Goal: Task Accomplishment & Management: Use online tool/utility

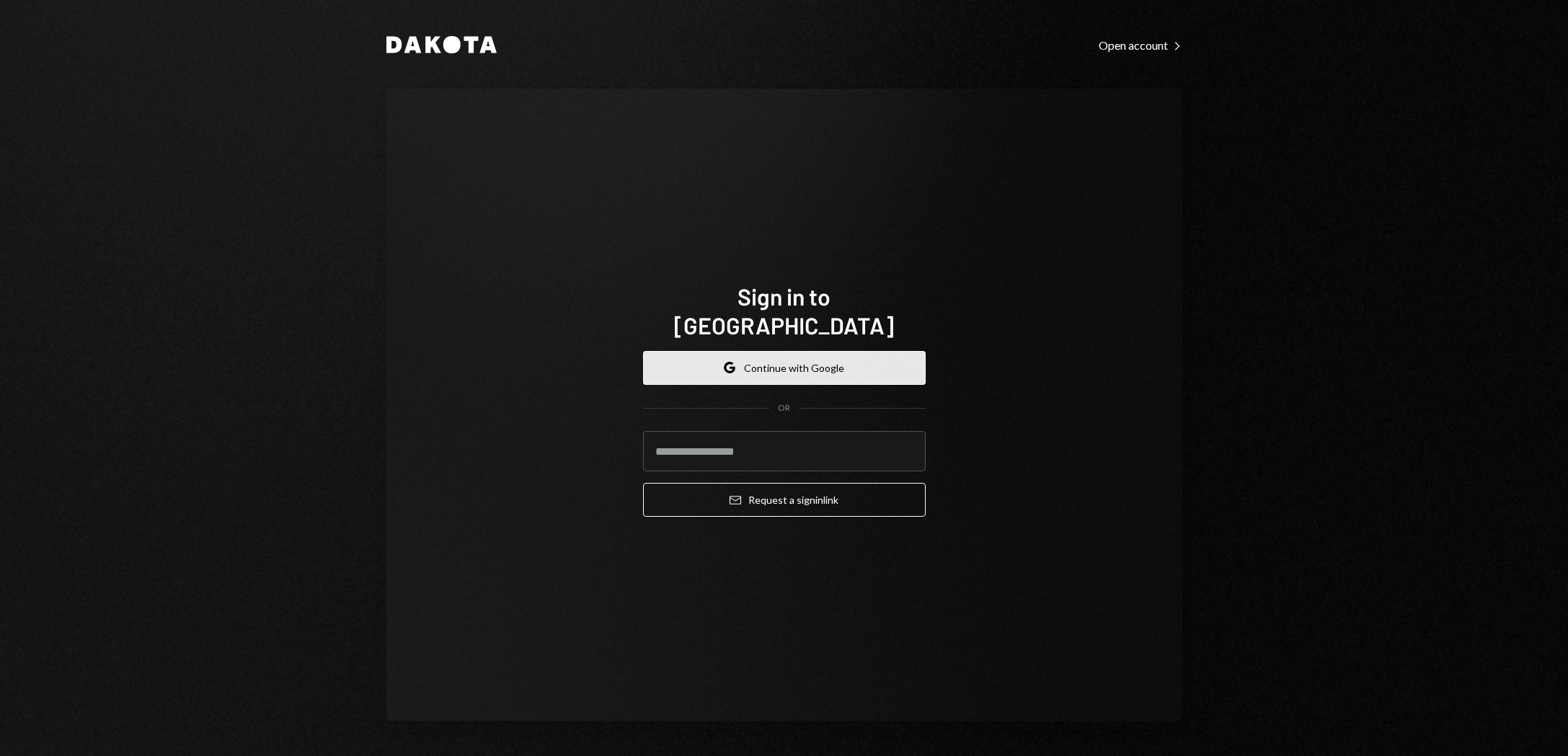
click at [797, 355] on button "Google Continue with Google" at bounding box center [784, 368] width 283 height 34
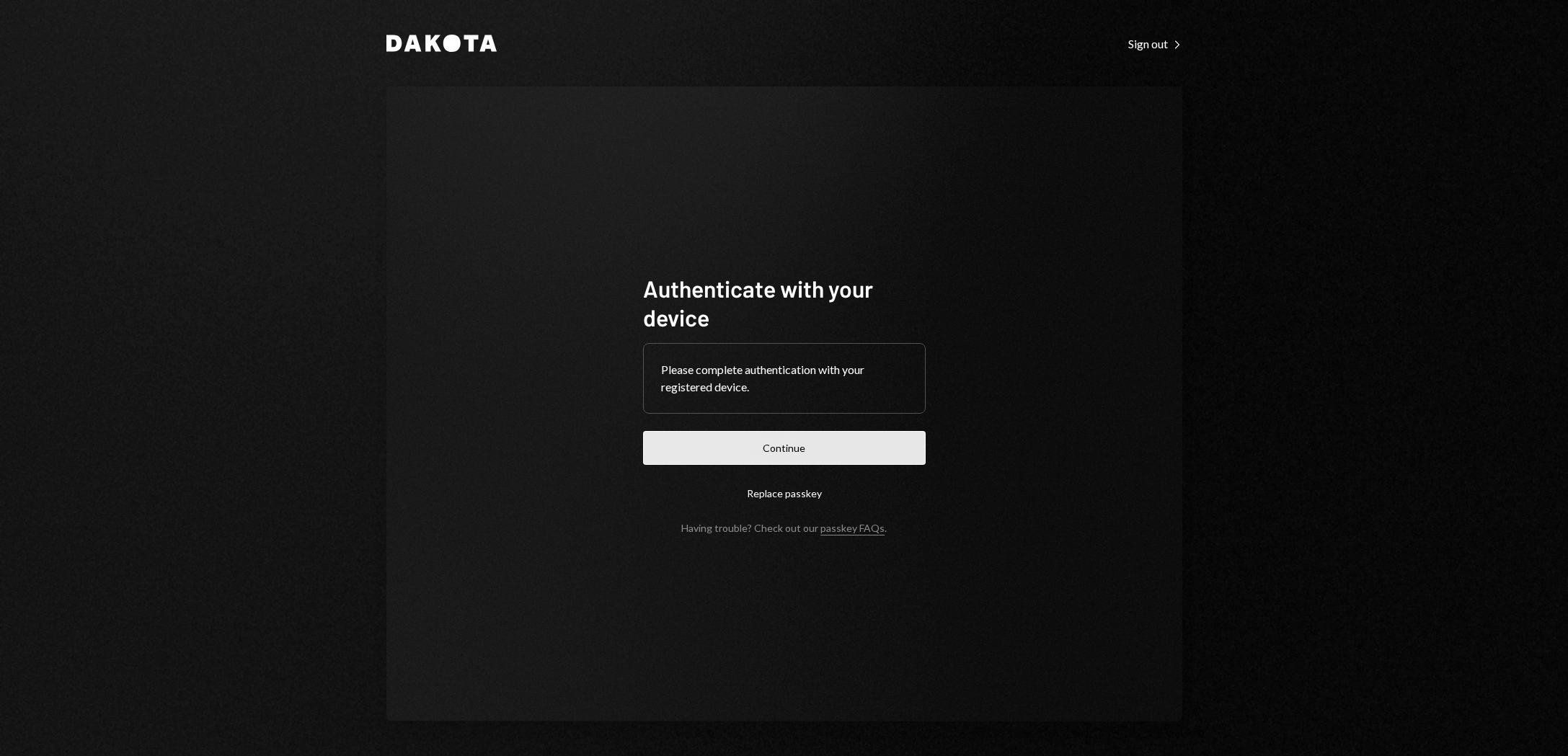
click at [785, 448] on button "Continue" at bounding box center [784, 447] width 283 height 34
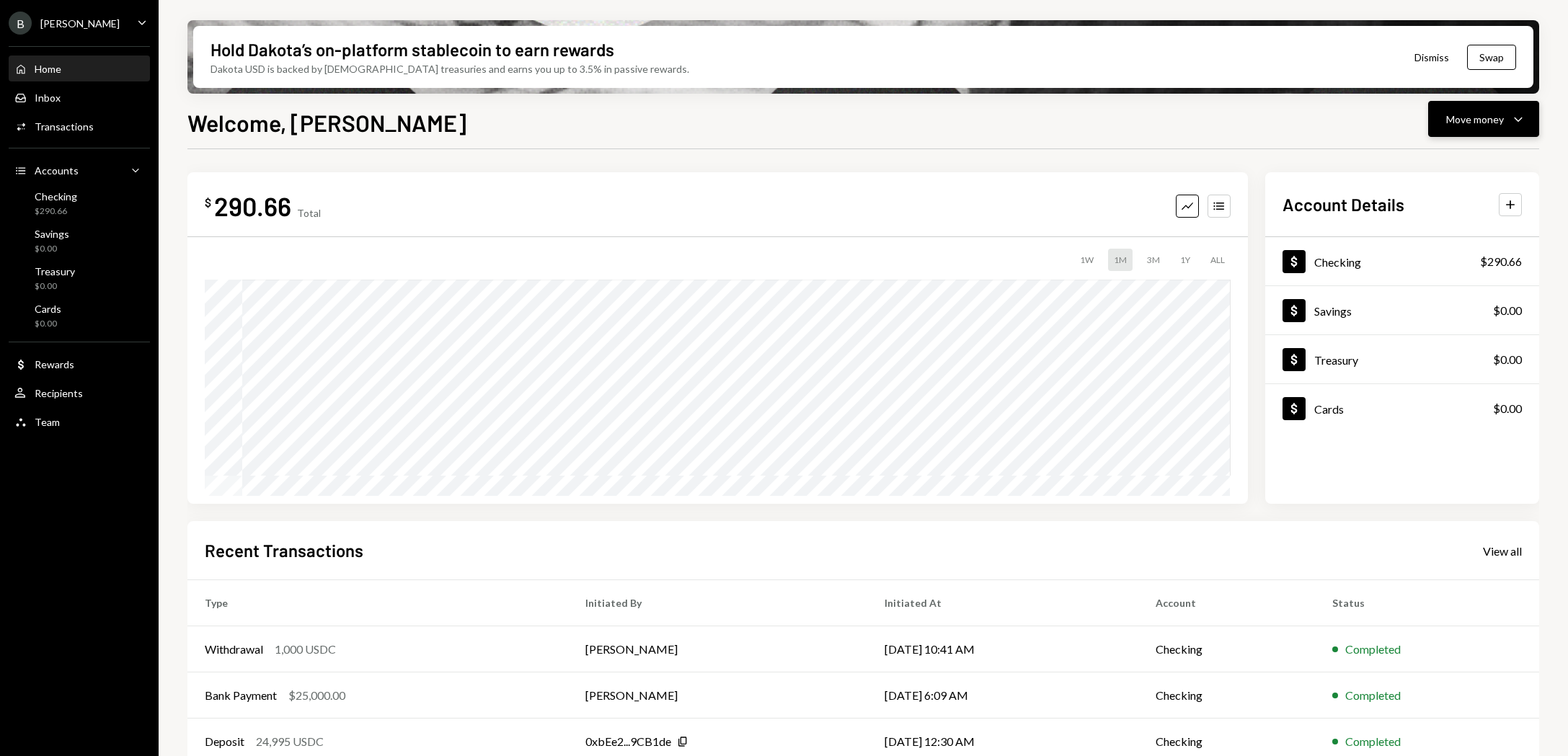
click at [1477, 117] on div "Move money" at bounding box center [1474, 120] width 58 height 15
click at [1438, 227] on div "Deposit" at bounding box center [1472, 227] width 105 height 15
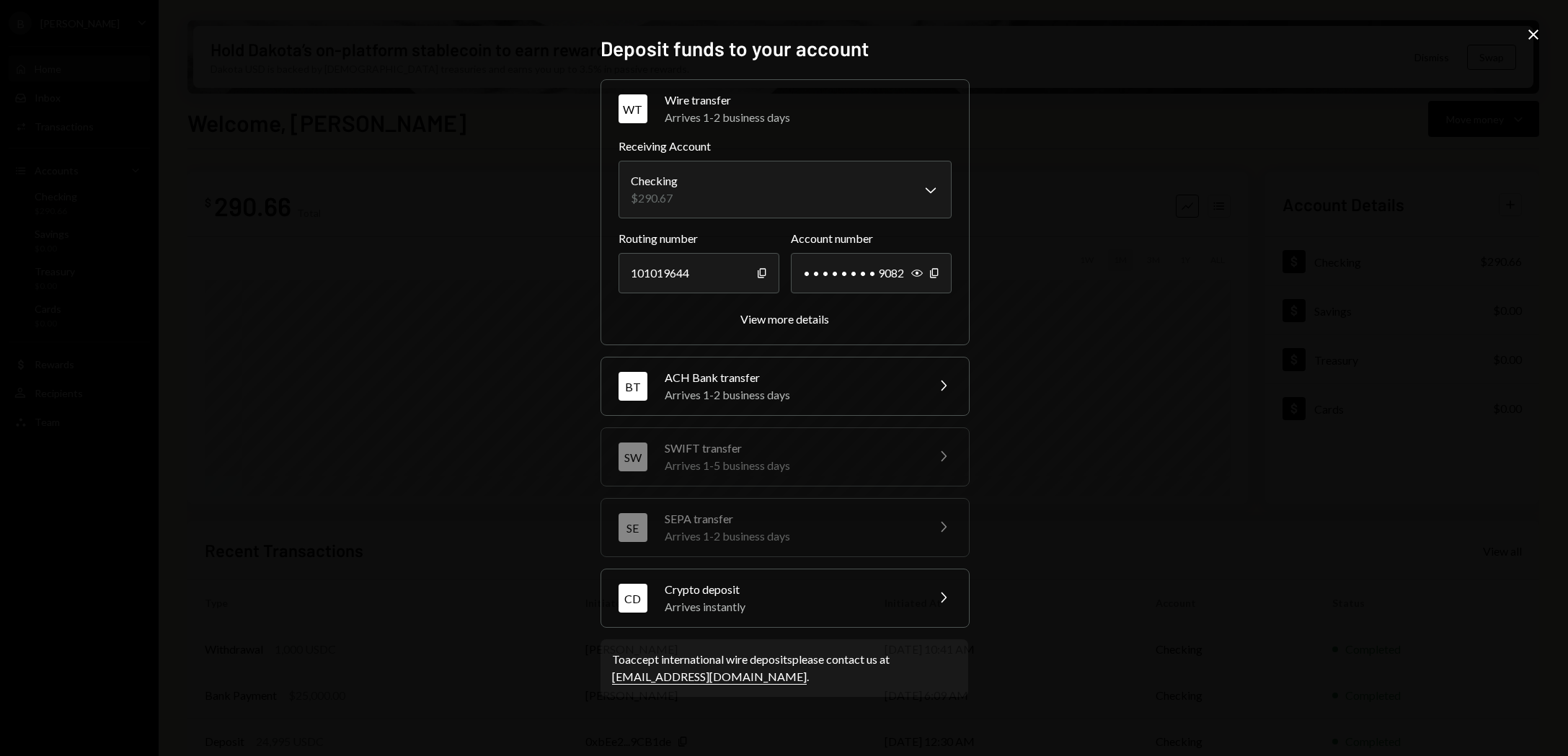
click at [768, 593] on div "Crypto deposit" at bounding box center [791, 589] width 253 height 18
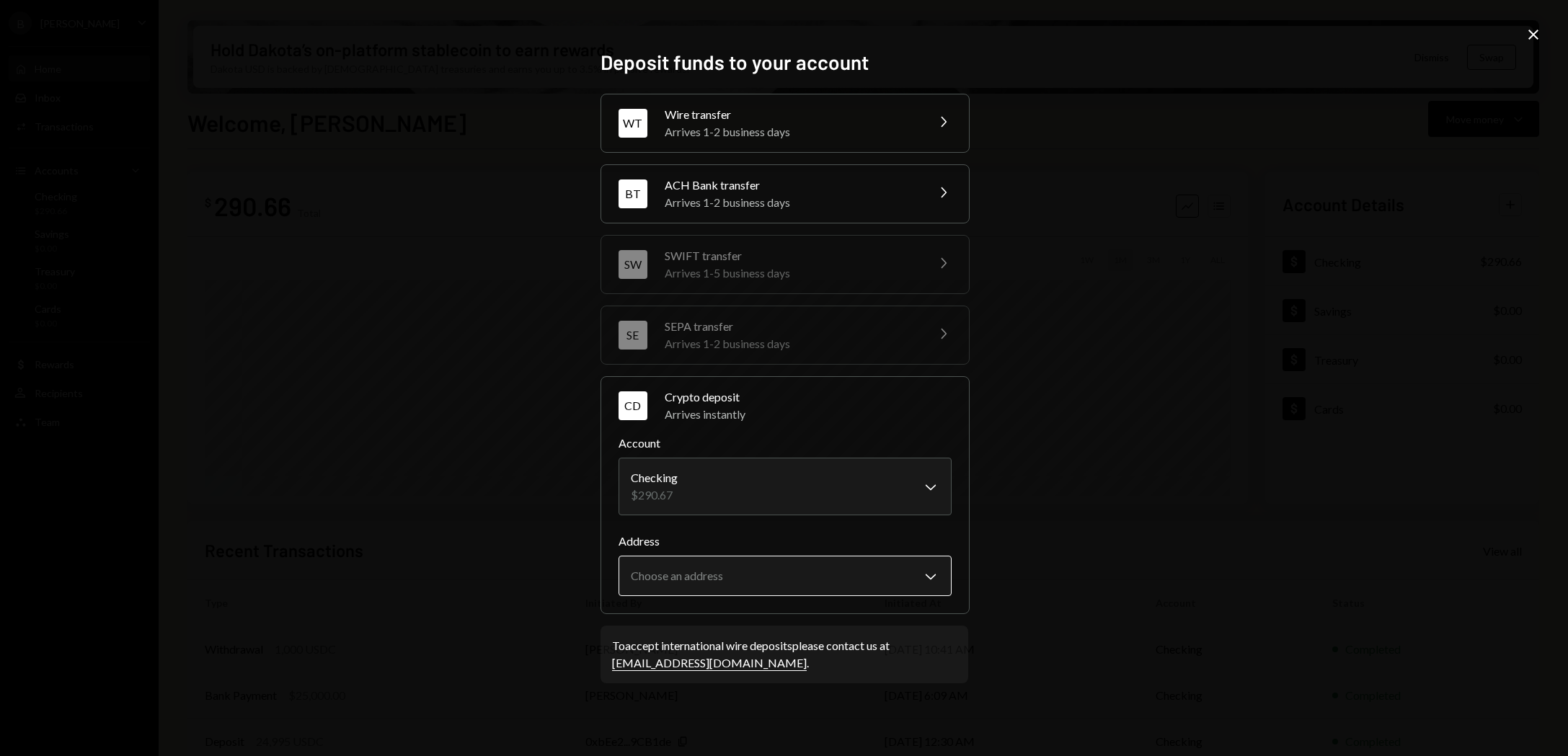
click at [759, 580] on body "B [PERSON_NAME] Bets Caret Down Home Home Inbox Inbox Activities Transactions A…" at bounding box center [784, 378] width 1568 height 756
select select "**********"
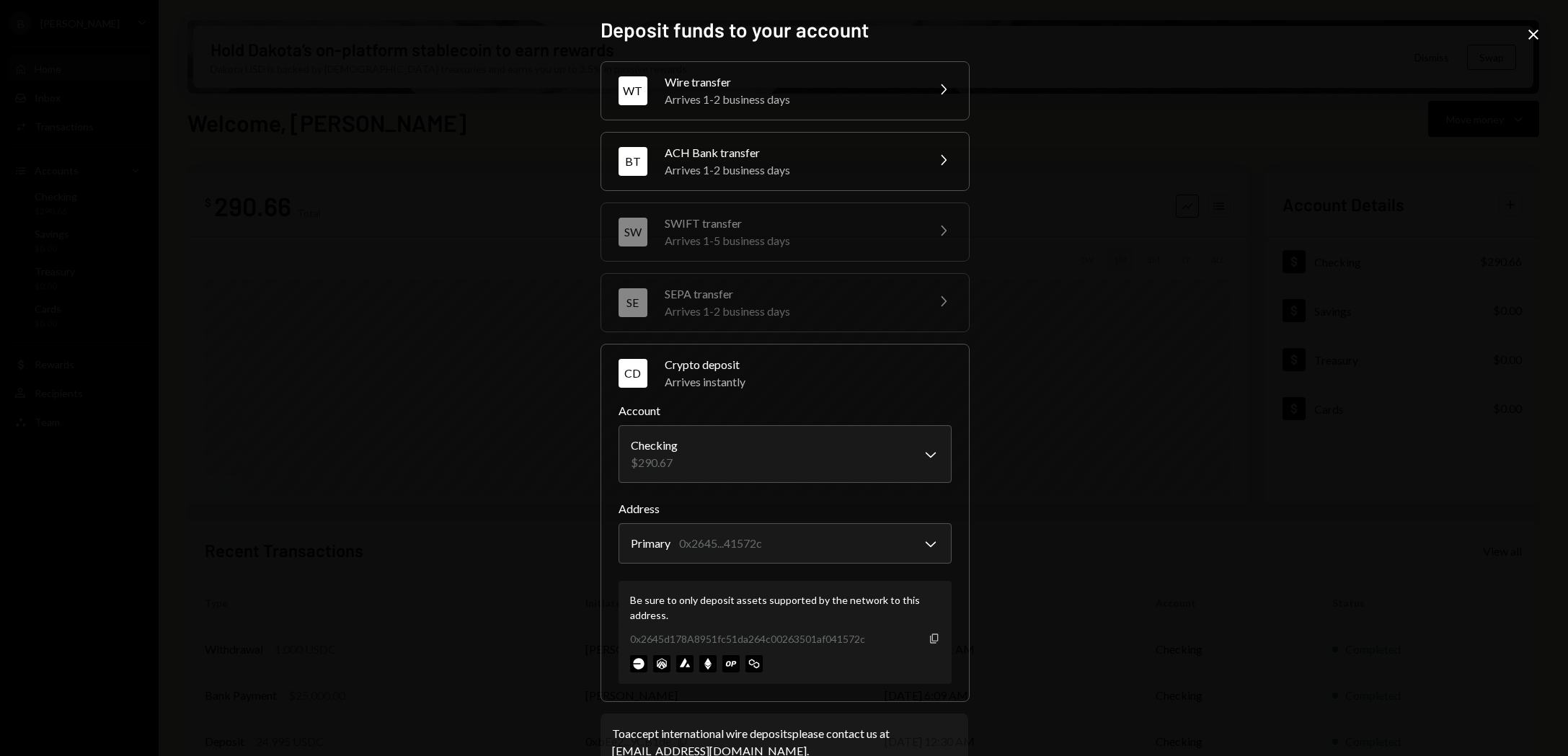
click at [929, 642] on icon "Copy" at bounding box center [934, 638] width 12 height 12
click at [1533, 34] on icon at bounding box center [1533, 34] width 10 height 10
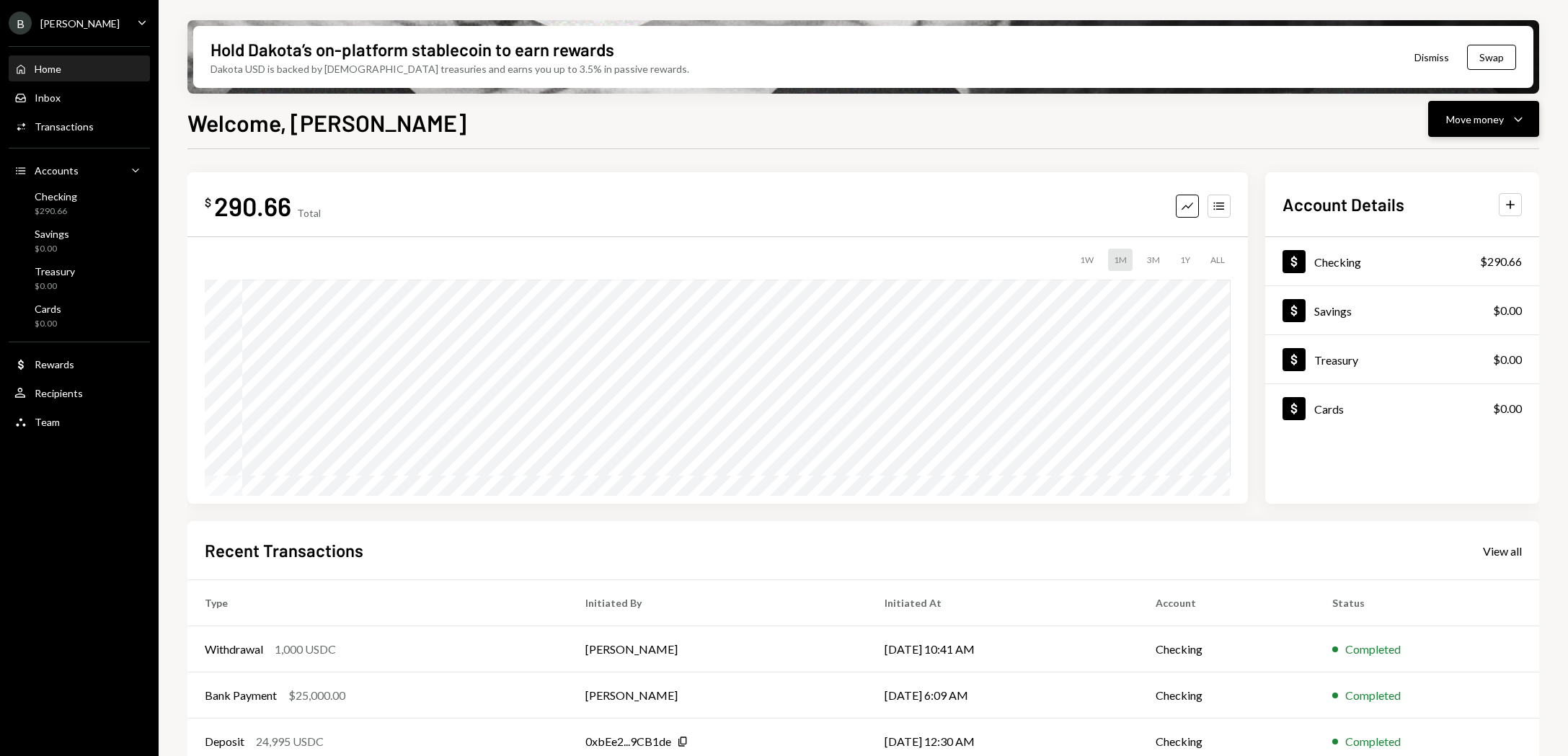
click at [1481, 120] on div "Move money" at bounding box center [1474, 120] width 58 height 15
click at [1425, 158] on div "Send" at bounding box center [1472, 163] width 105 height 15
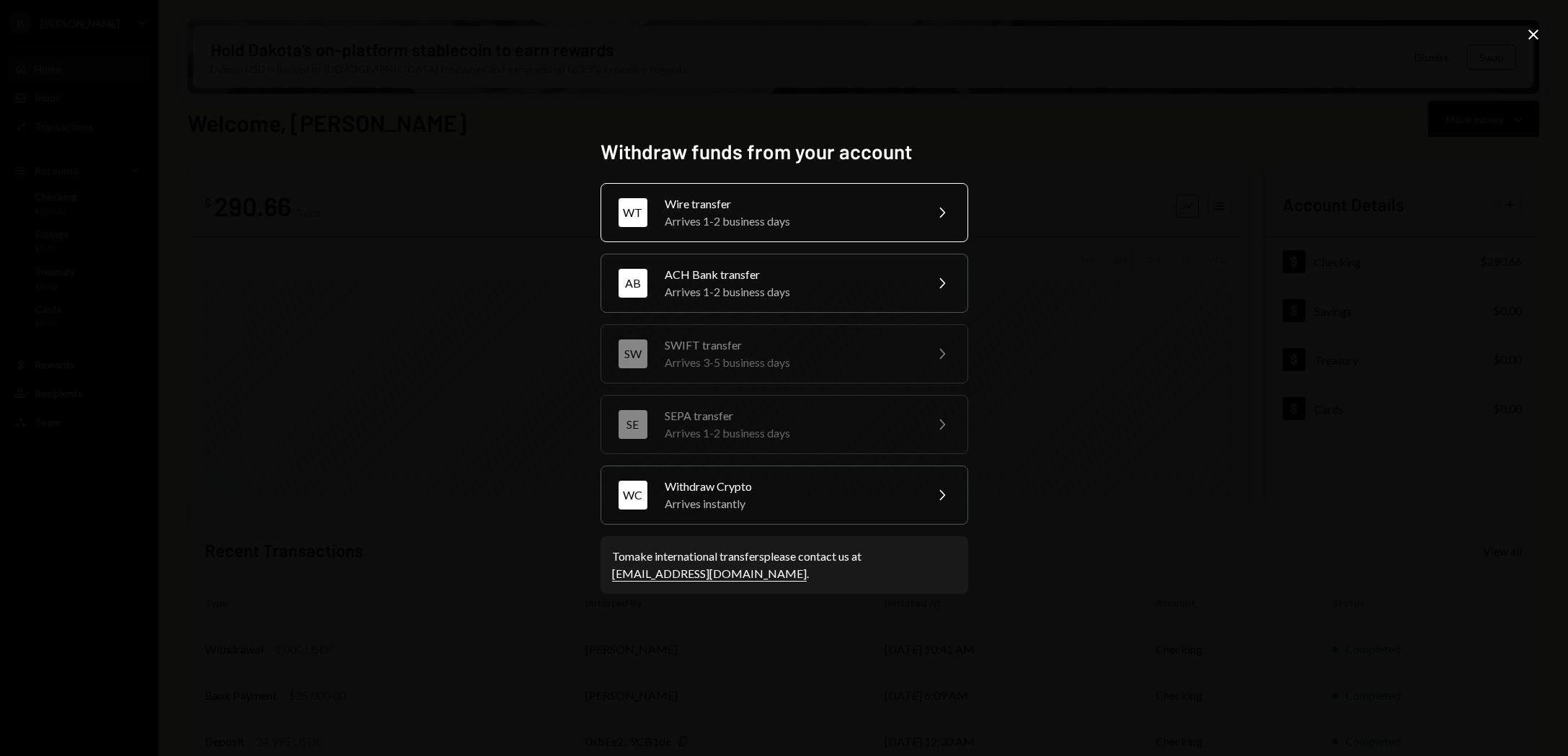
click at [836, 220] on div "Arrives 1-2 business days" at bounding box center [790, 221] width 251 height 18
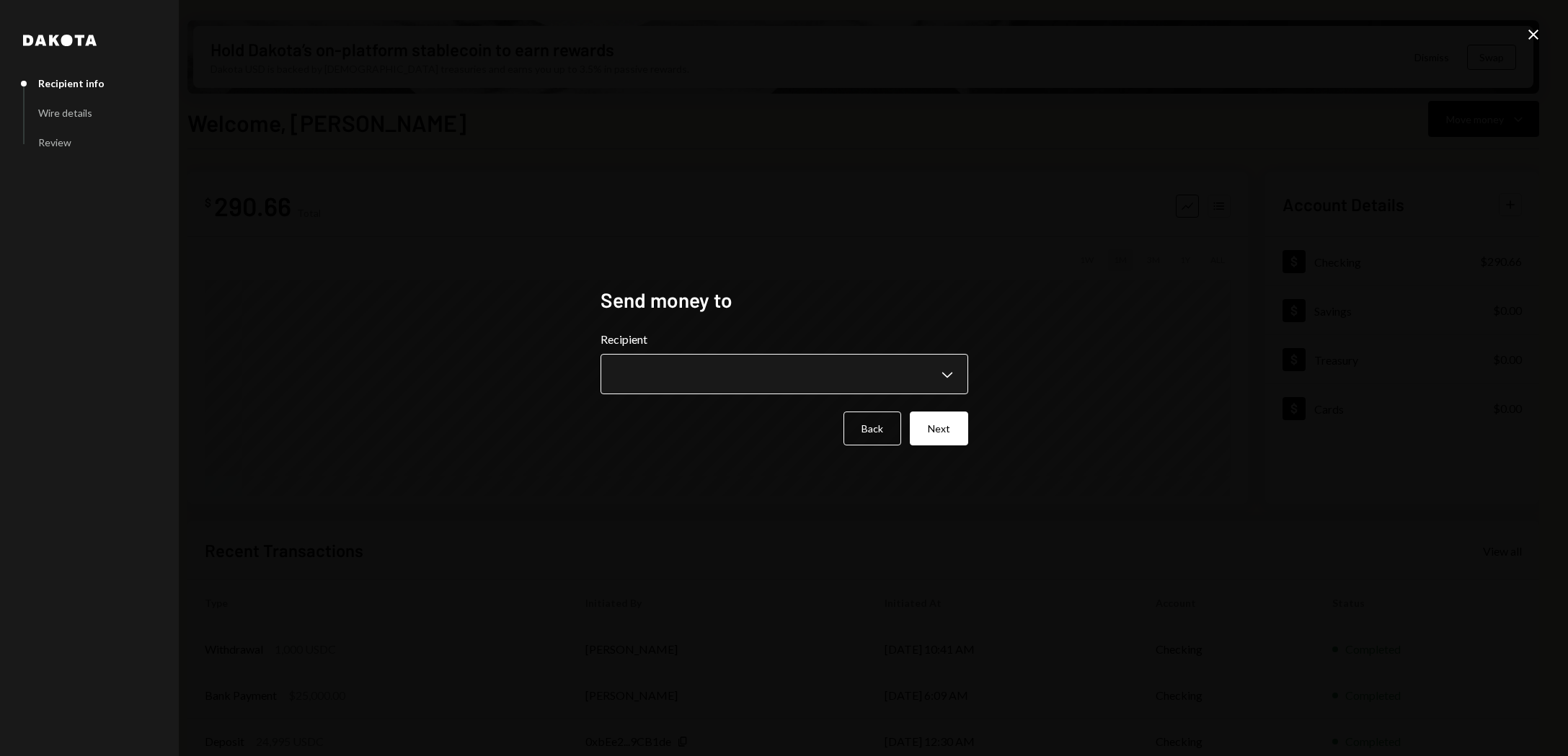
click at [740, 377] on body "B [PERSON_NAME] Bets Caret Down Home Home Inbox Inbox Activities Transactions A…" at bounding box center [784, 378] width 1568 height 756
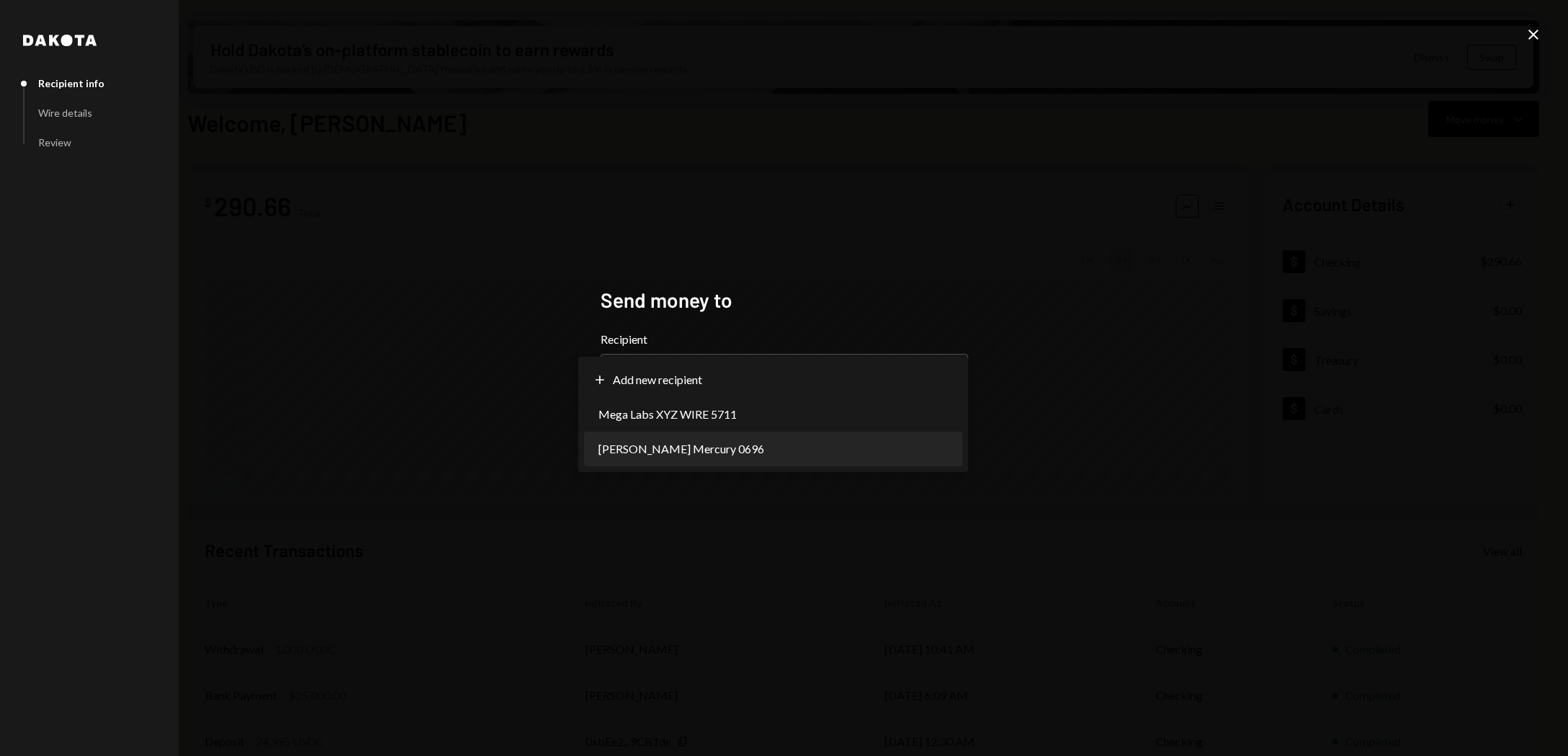
select select "**********"
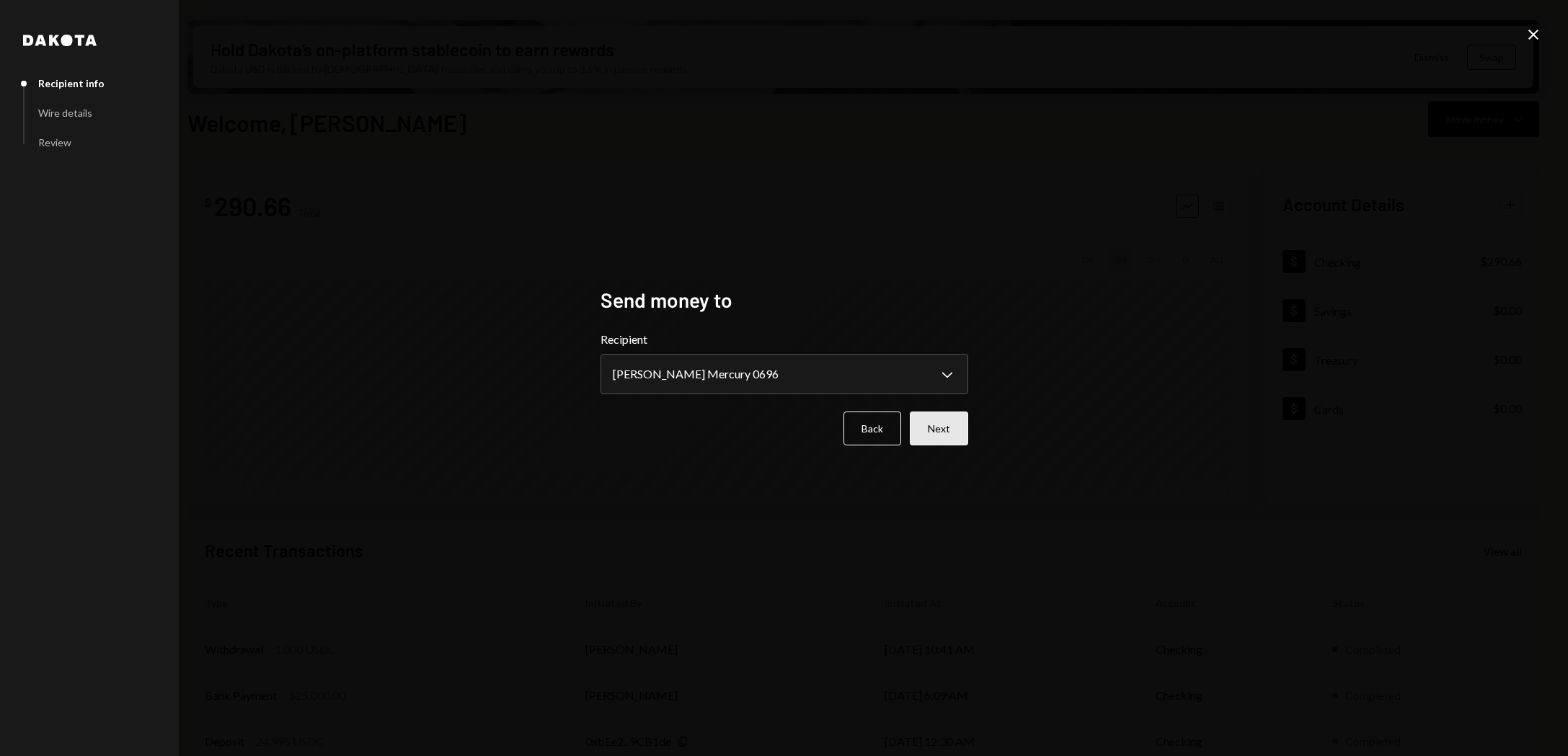
click at [933, 433] on button "Next" at bounding box center [939, 428] width 58 height 34
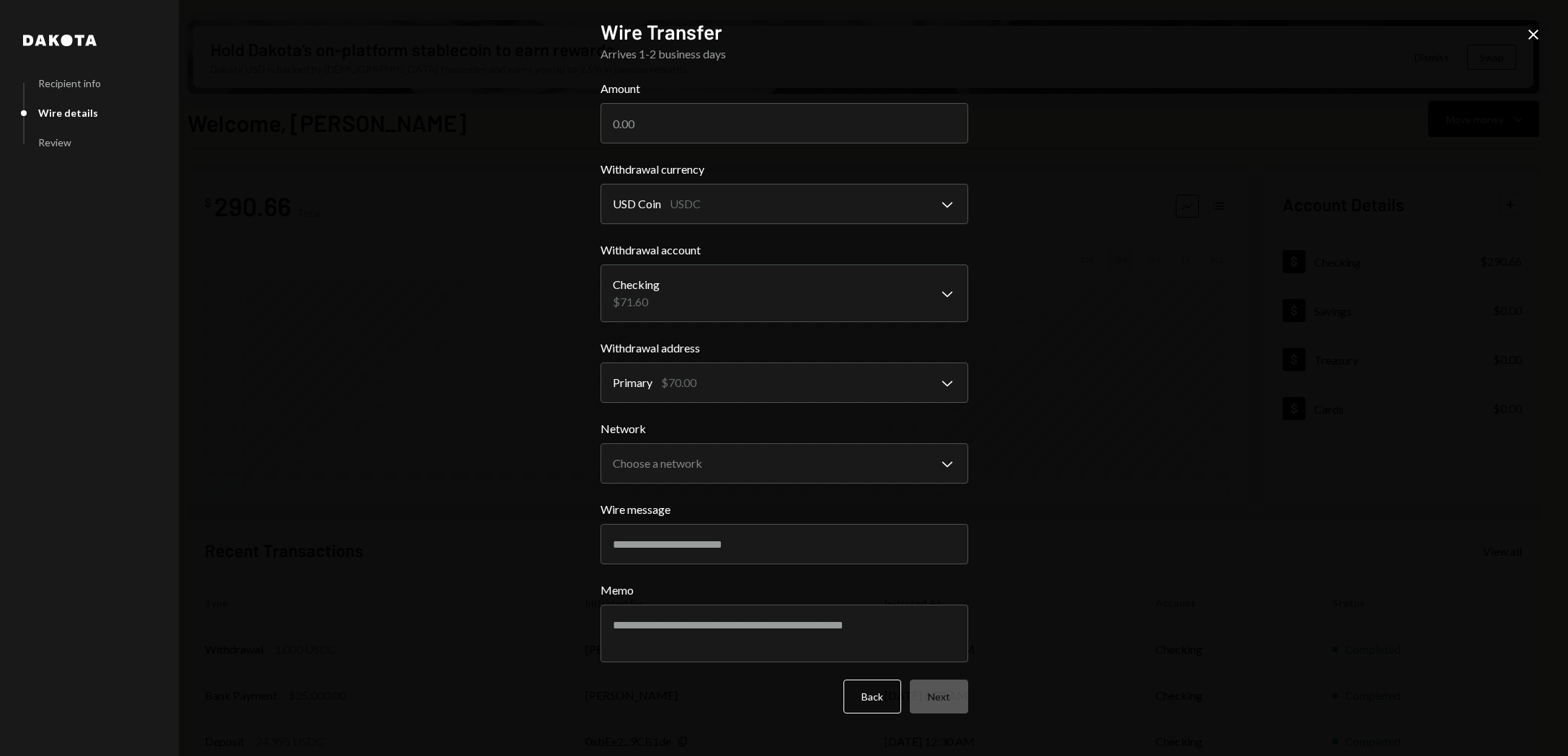
click at [800, 168] on label "Withdrawal currency" at bounding box center [784, 169] width 368 height 18
click at [760, 120] on input "Amount" at bounding box center [784, 123] width 368 height 41
type input "5000"
click at [1133, 262] on div "**********" at bounding box center [784, 378] width 1568 height 756
click at [858, 690] on button "Back" at bounding box center [872, 696] width 58 height 34
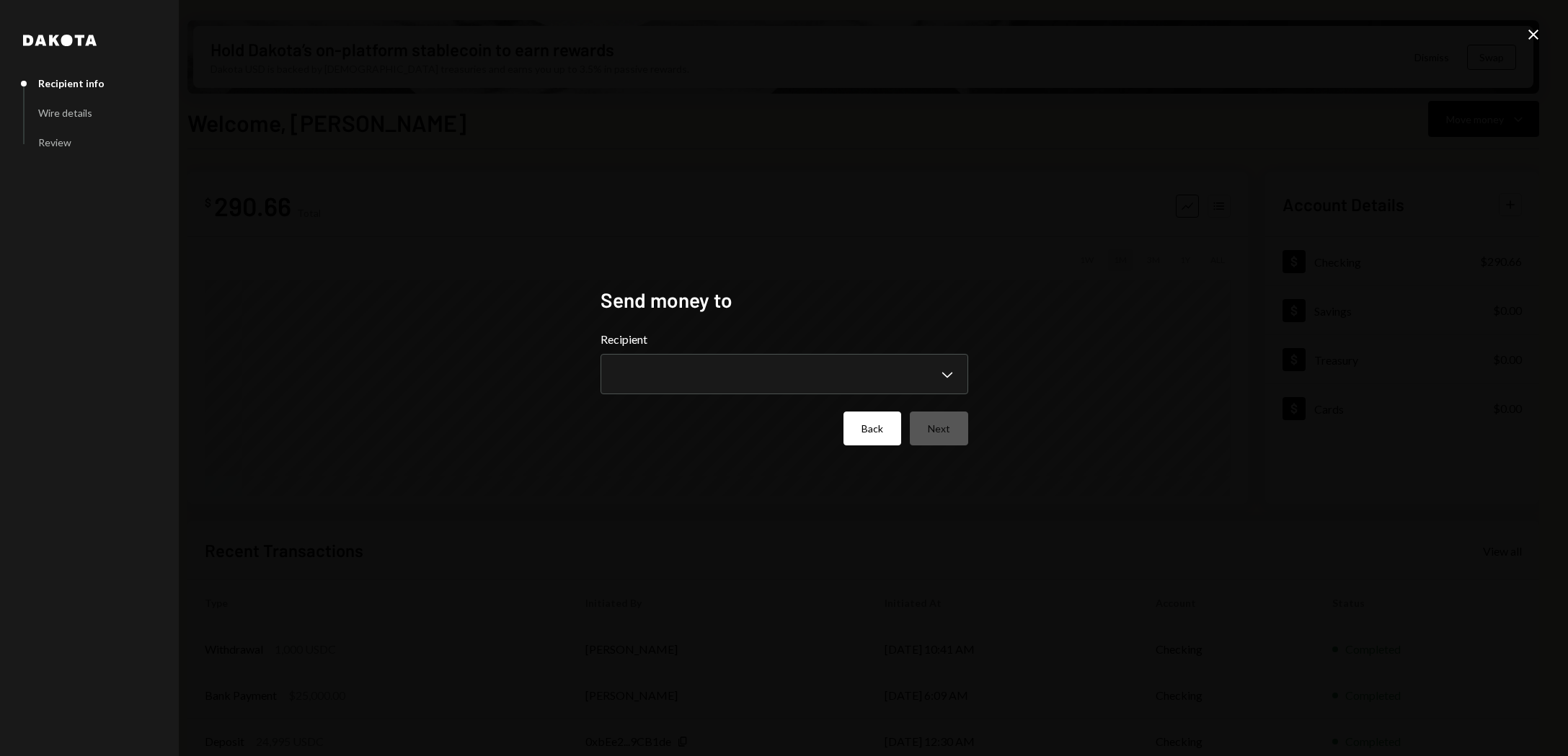
click at [868, 431] on button "Back" at bounding box center [872, 428] width 58 height 34
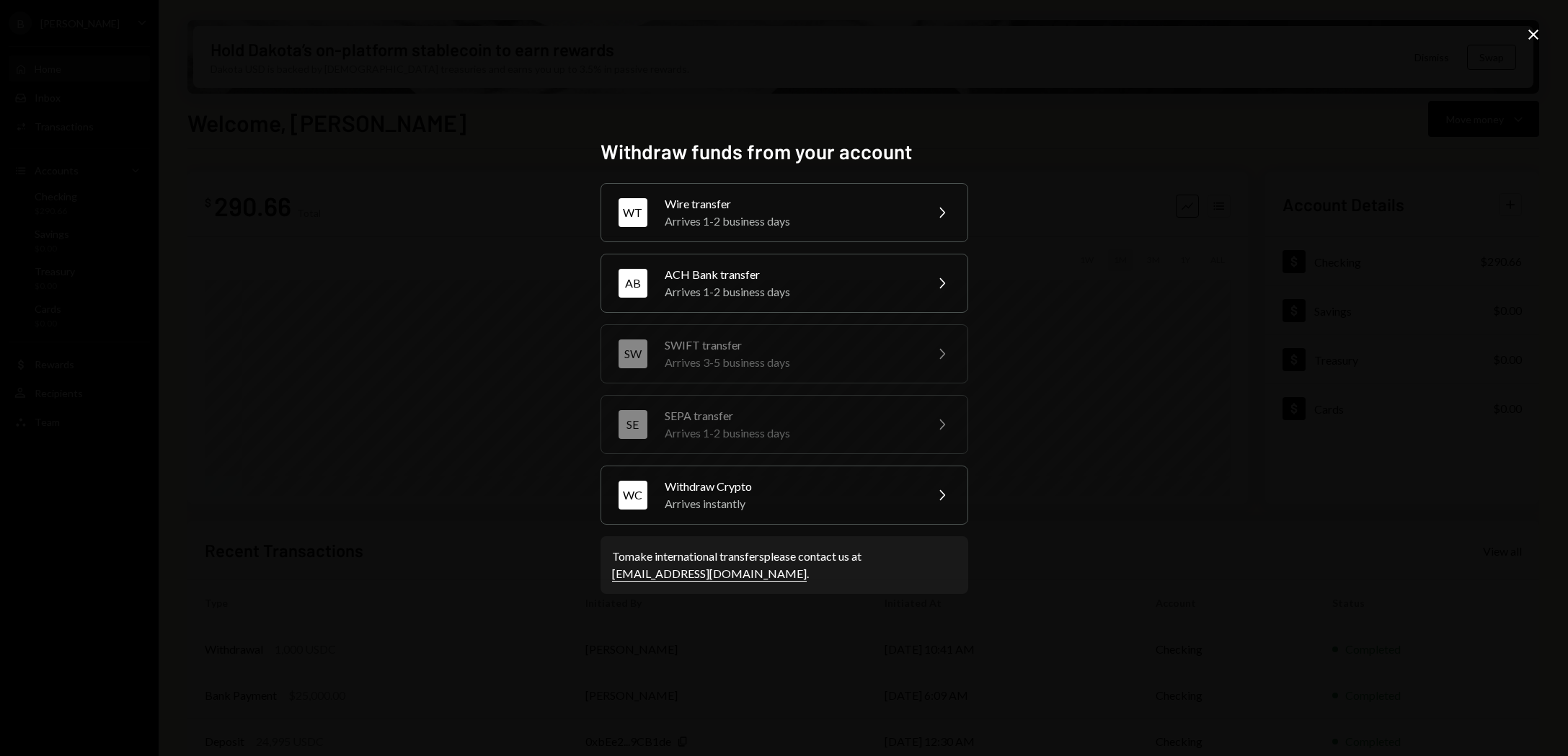
click at [1533, 28] on icon "Close" at bounding box center [1533, 35] width 18 height 18
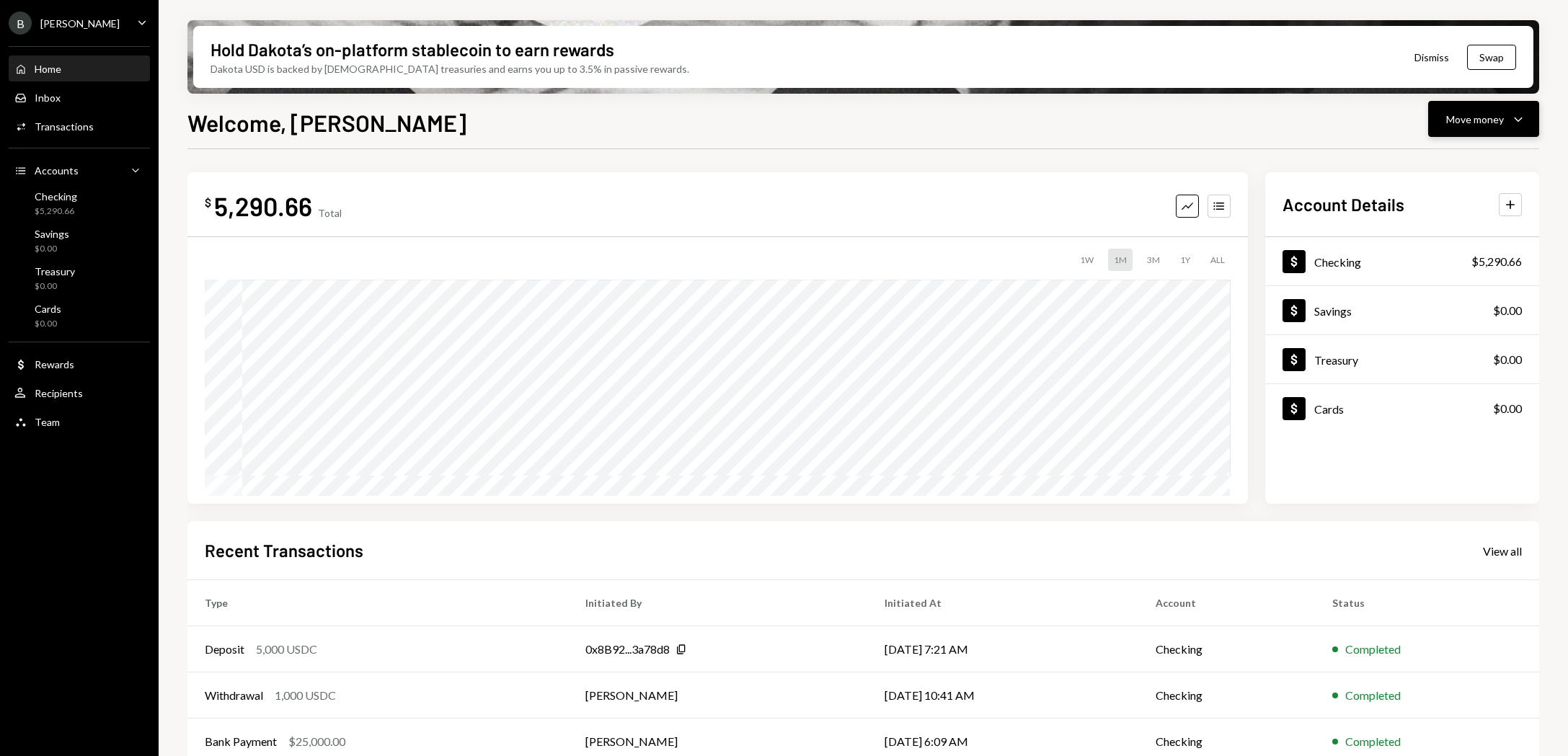
click at [1454, 132] on button "Move money Caret Down" at bounding box center [1484, 118] width 111 height 36
click at [1434, 164] on div "Send" at bounding box center [1472, 163] width 105 height 15
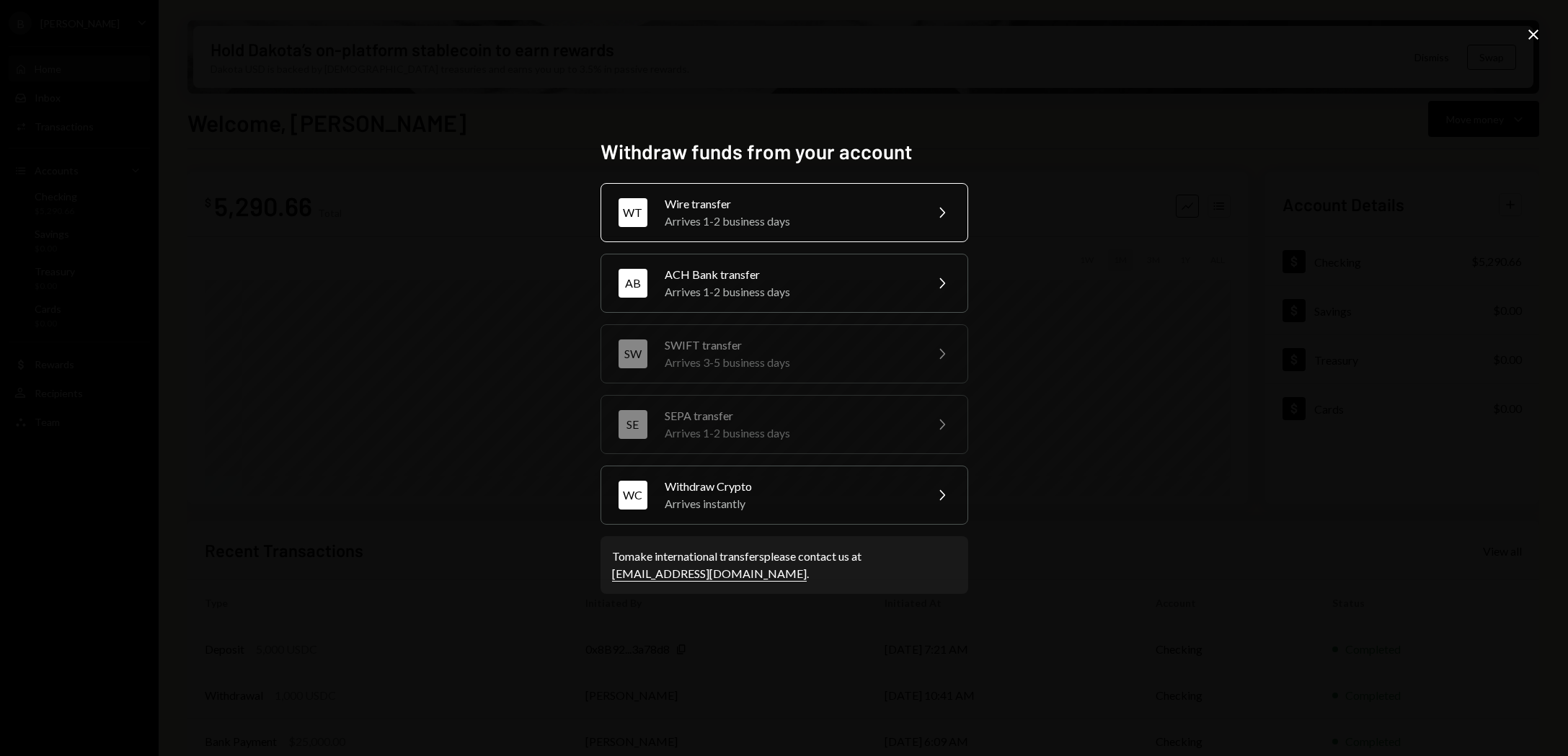
click at [826, 218] on div "Arrives 1-2 business days" at bounding box center [790, 221] width 251 height 18
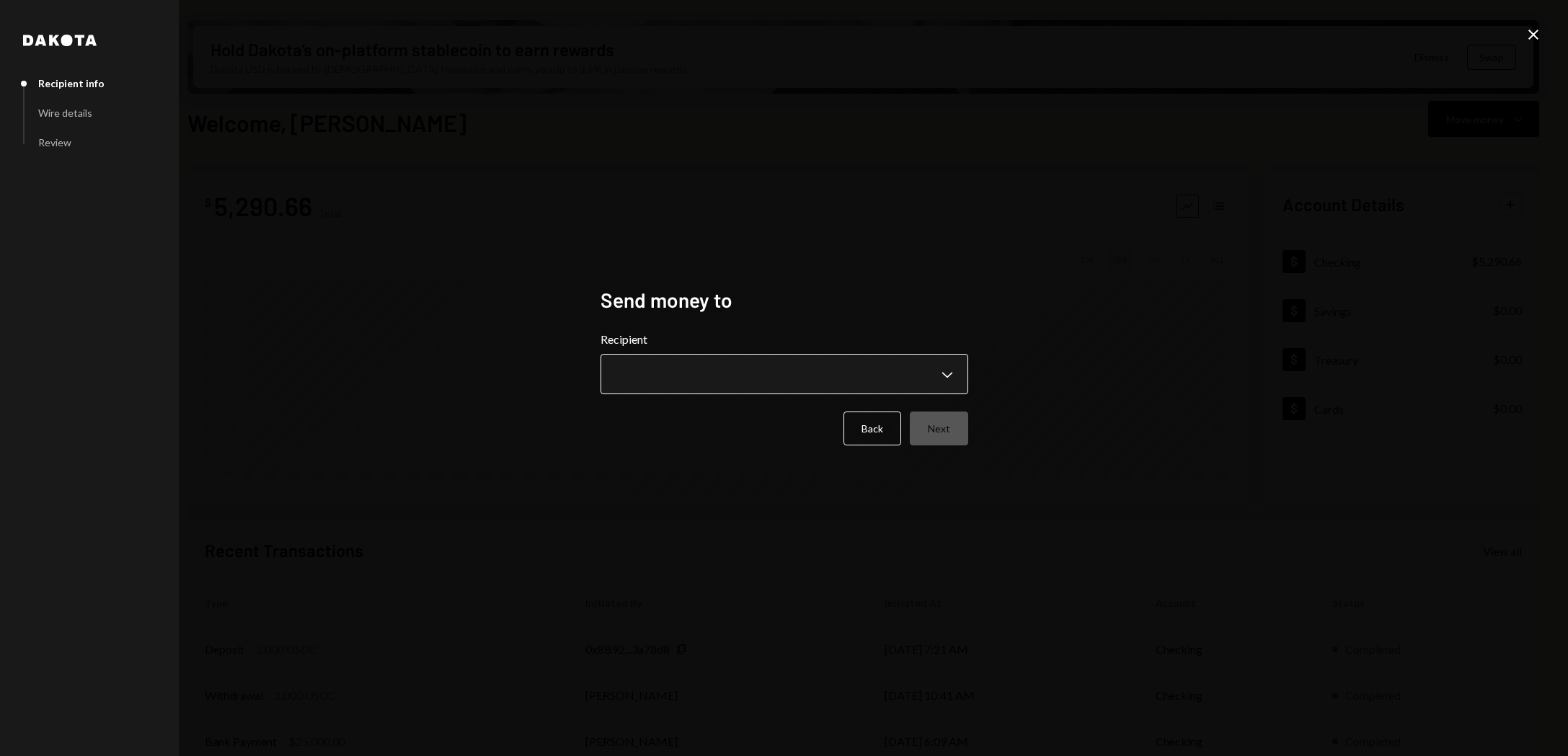
click at [746, 382] on body "B [PERSON_NAME] Bets Caret Down Home Home Inbox Inbox Activities Transactions A…" at bounding box center [784, 378] width 1568 height 756
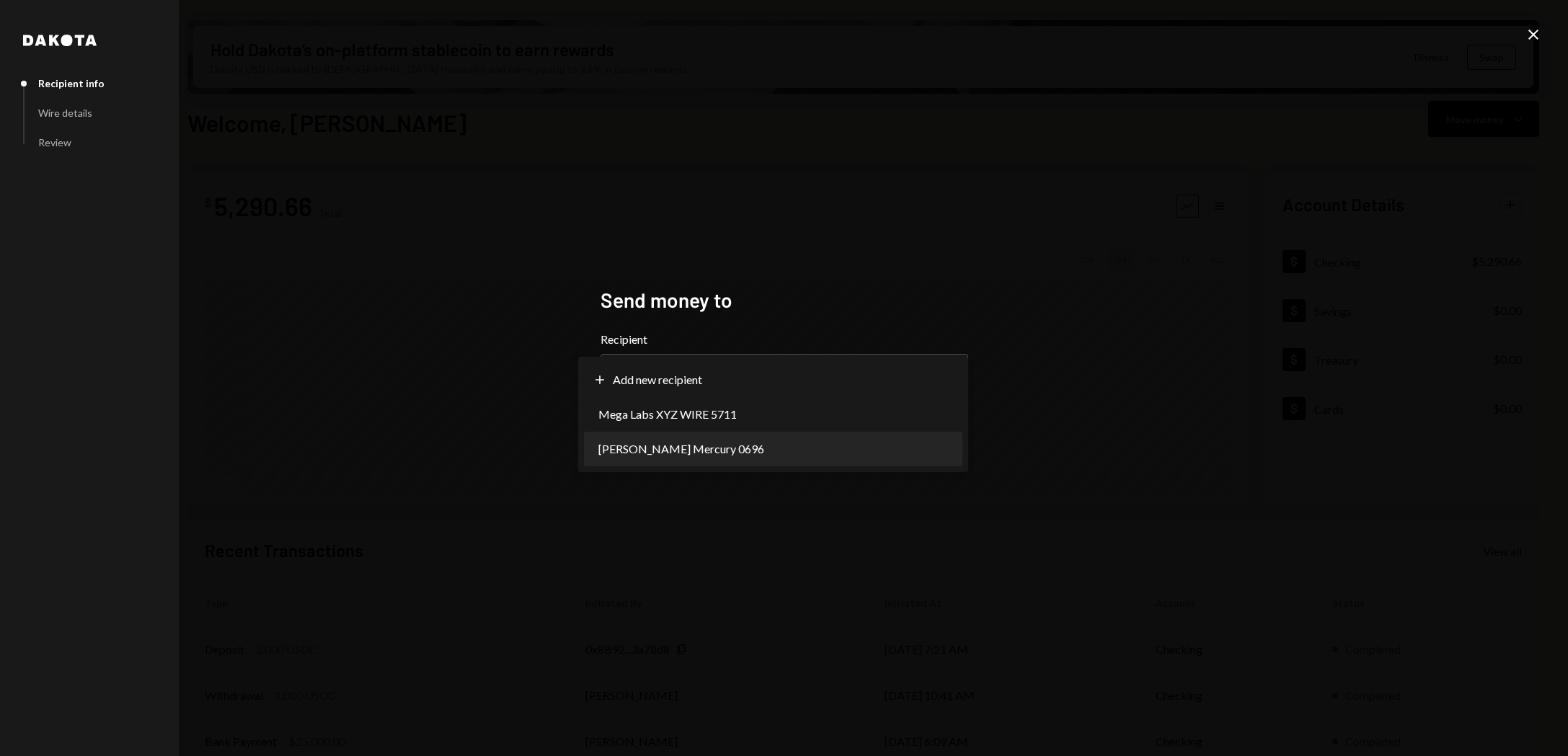
select select "**********"
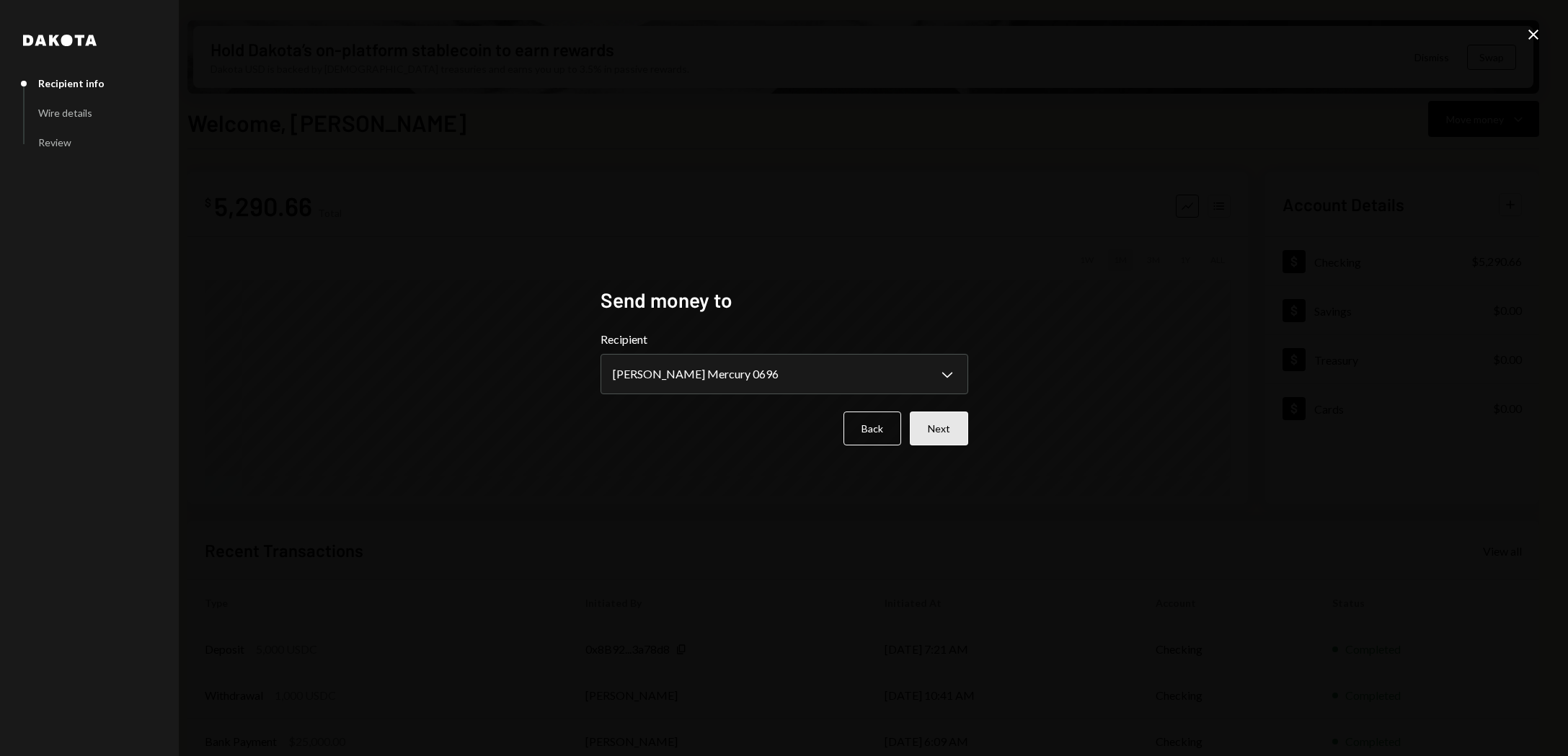
click at [927, 435] on button "Next" at bounding box center [939, 428] width 58 height 34
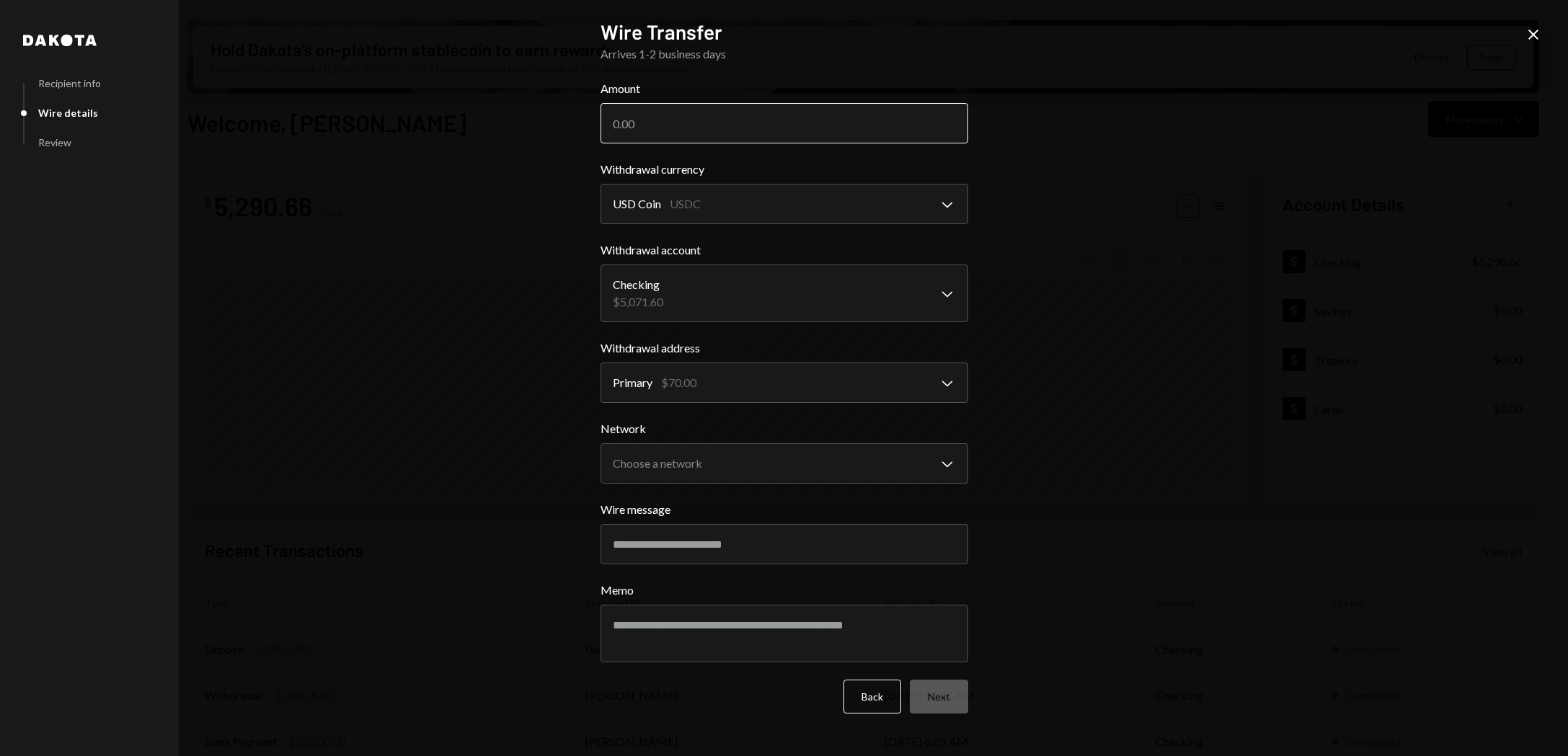
click at [758, 117] on input "Amount" at bounding box center [784, 123] width 368 height 41
type input "5000"
click at [868, 471] on body "B [PERSON_NAME] Bets Caret Down Home Home Inbox Inbox Activities Transactions A…" at bounding box center [784, 378] width 1568 height 756
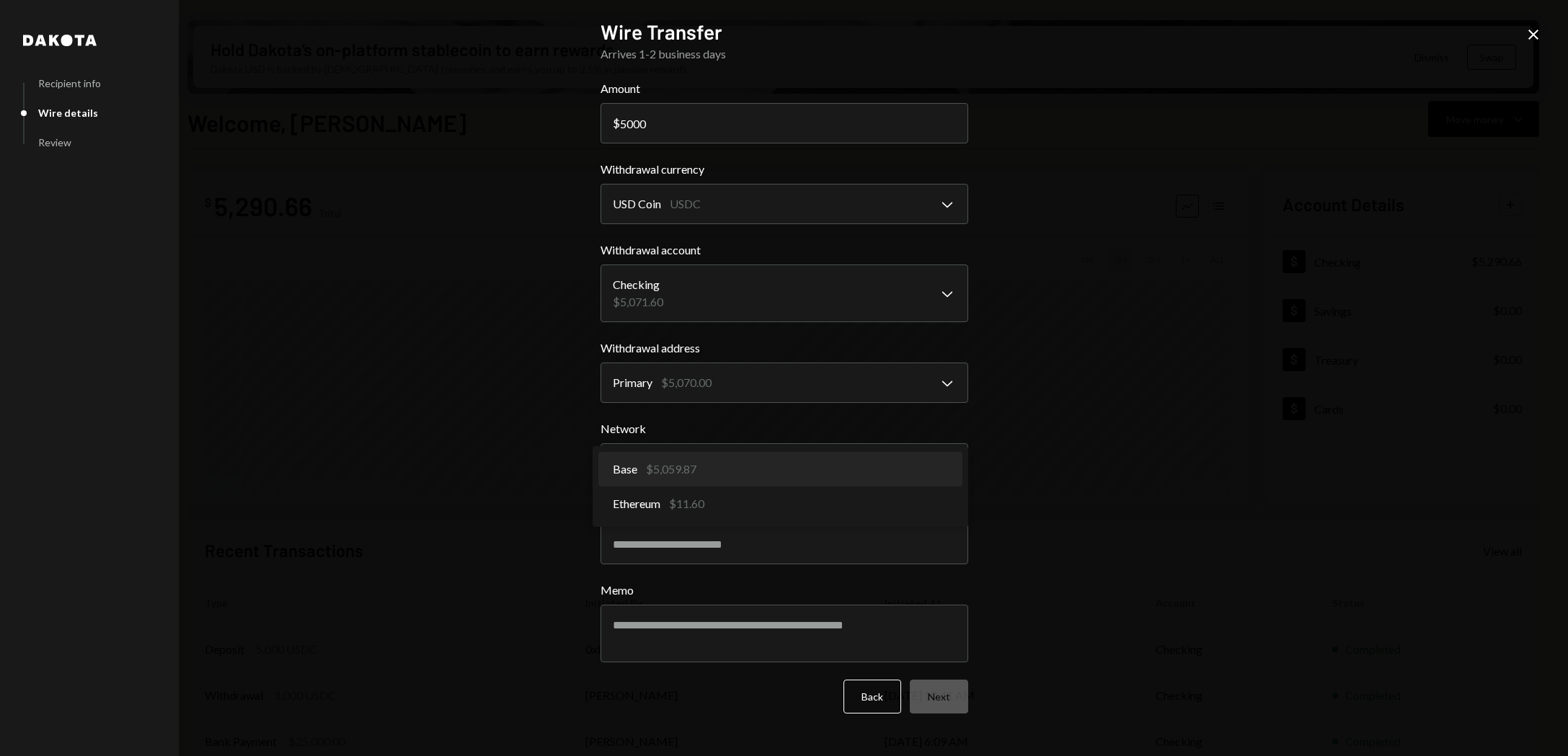
select select "**********"
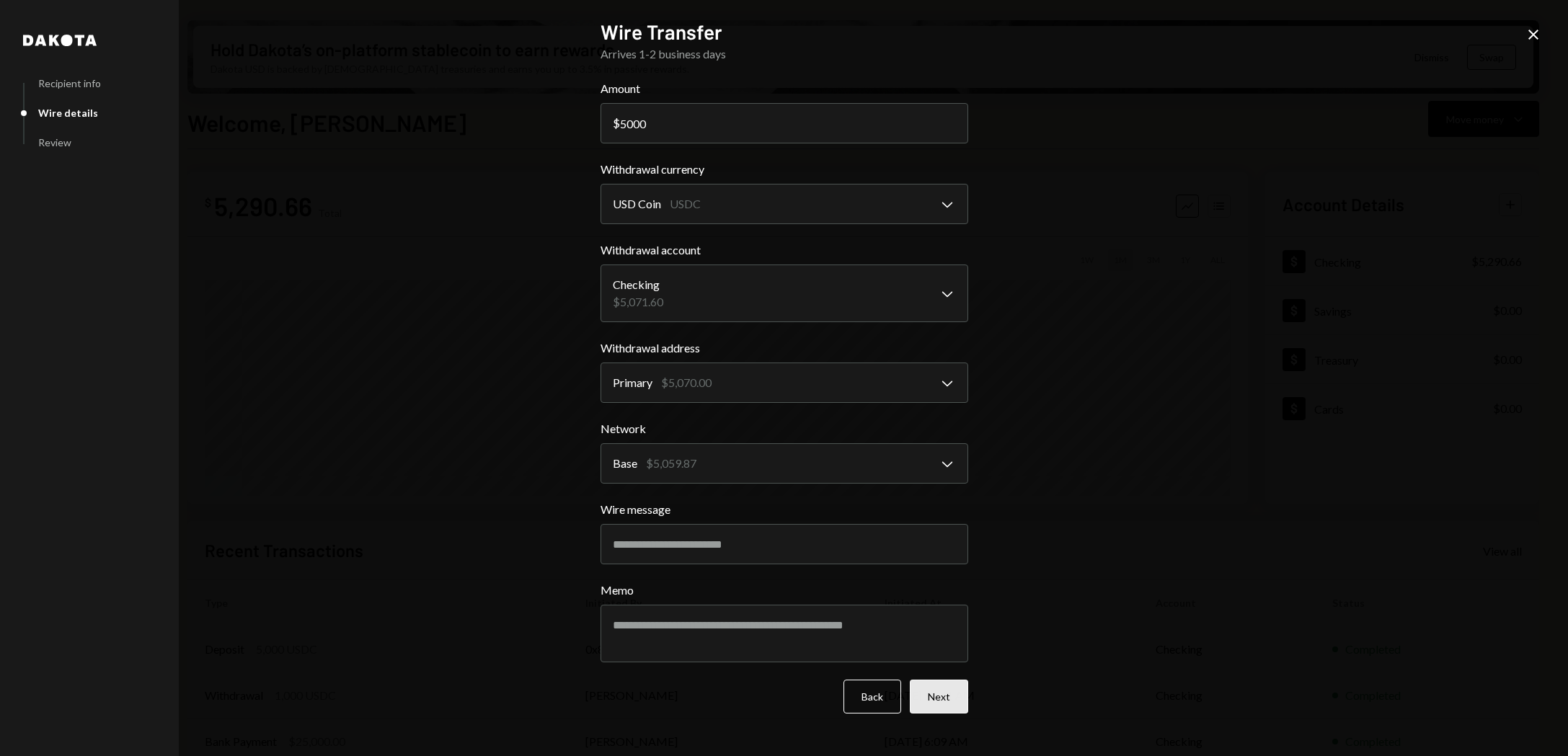
click at [941, 697] on button "Next" at bounding box center [939, 696] width 58 height 34
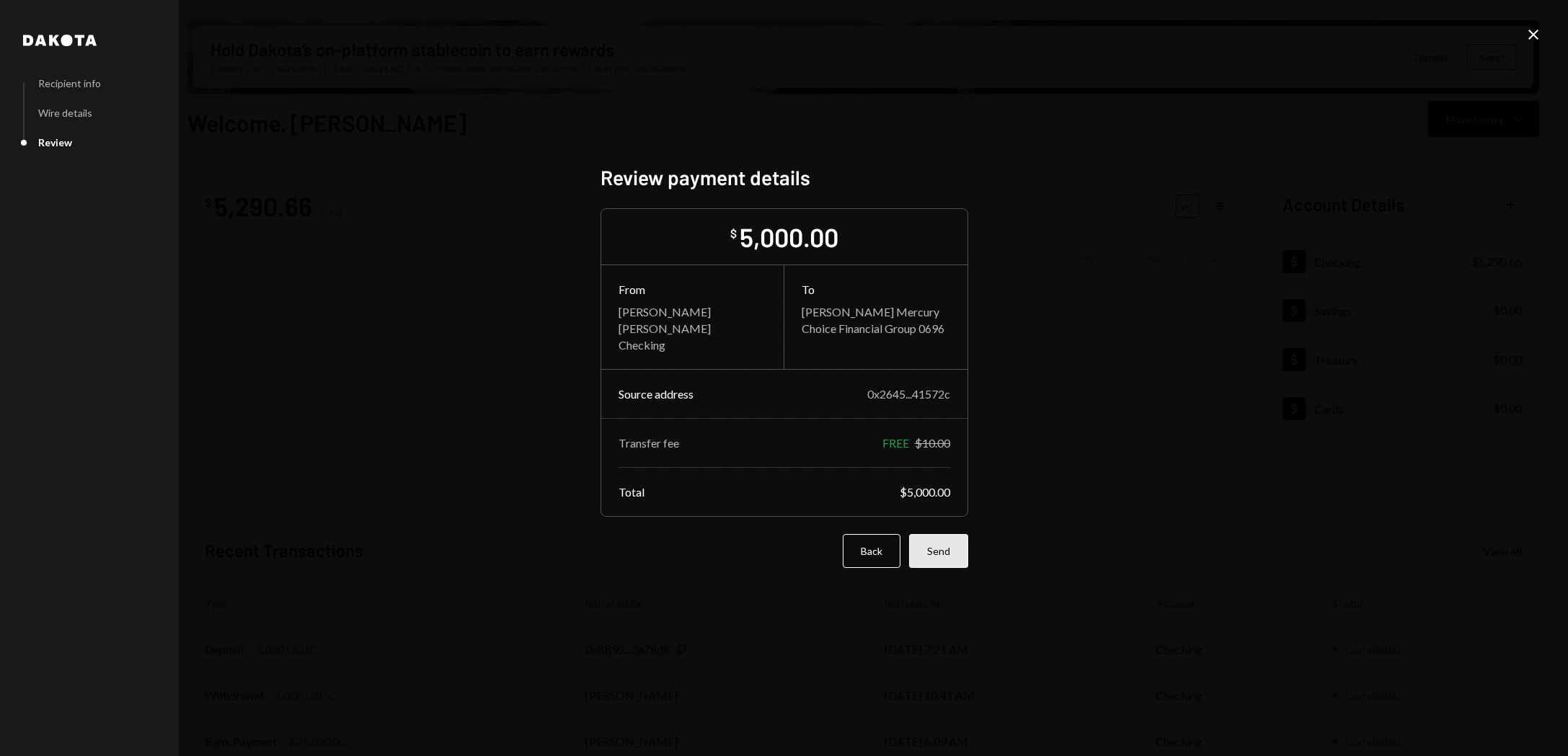
click at [941, 553] on button "Send" at bounding box center [938, 551] width 59 height 34
